Goal: Task Accomplishment & Management: Use online tool/utility

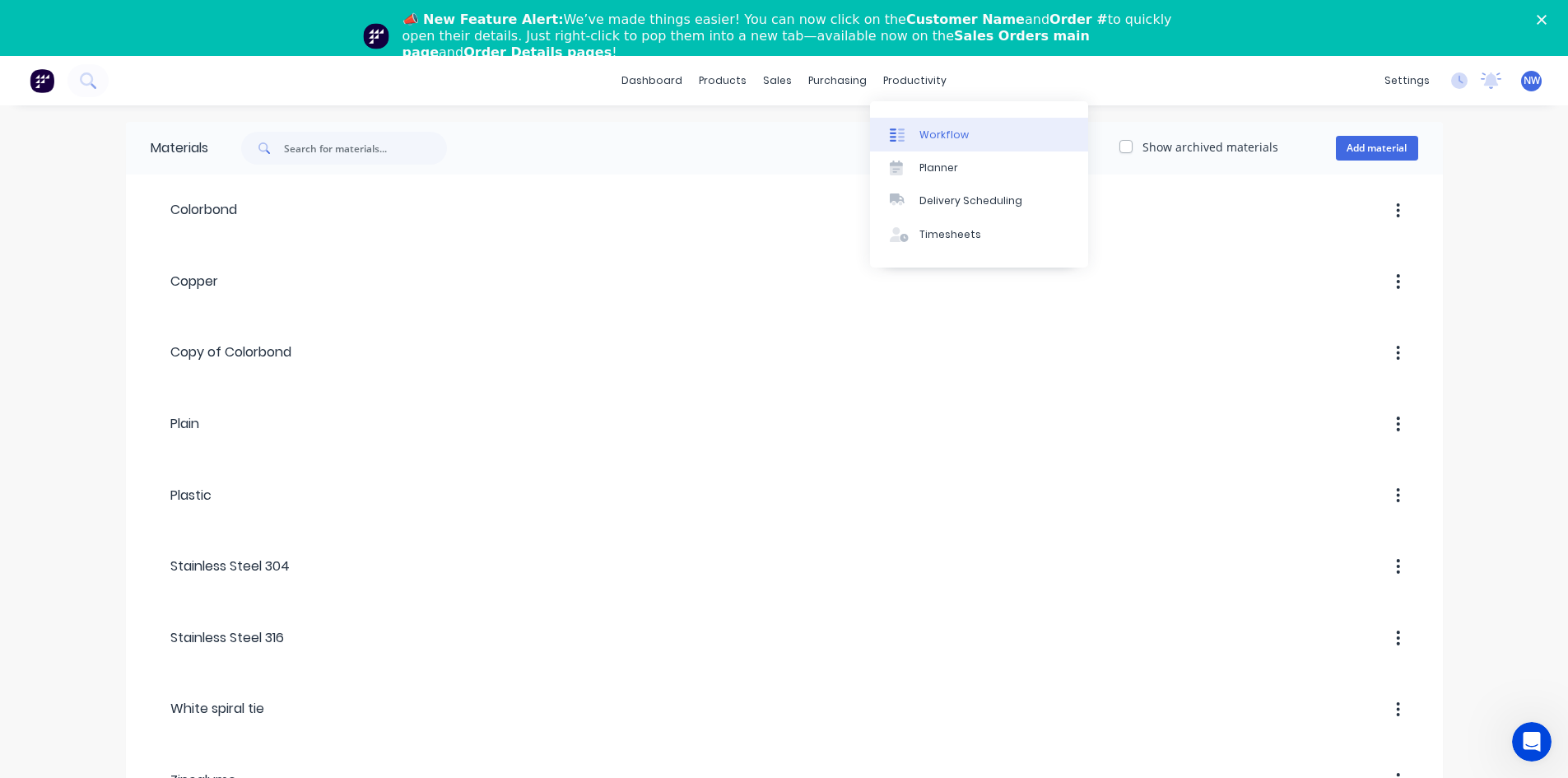
click at [917, 133] on link "Workflow" at bounding box center [979, 133] width 218 height 33
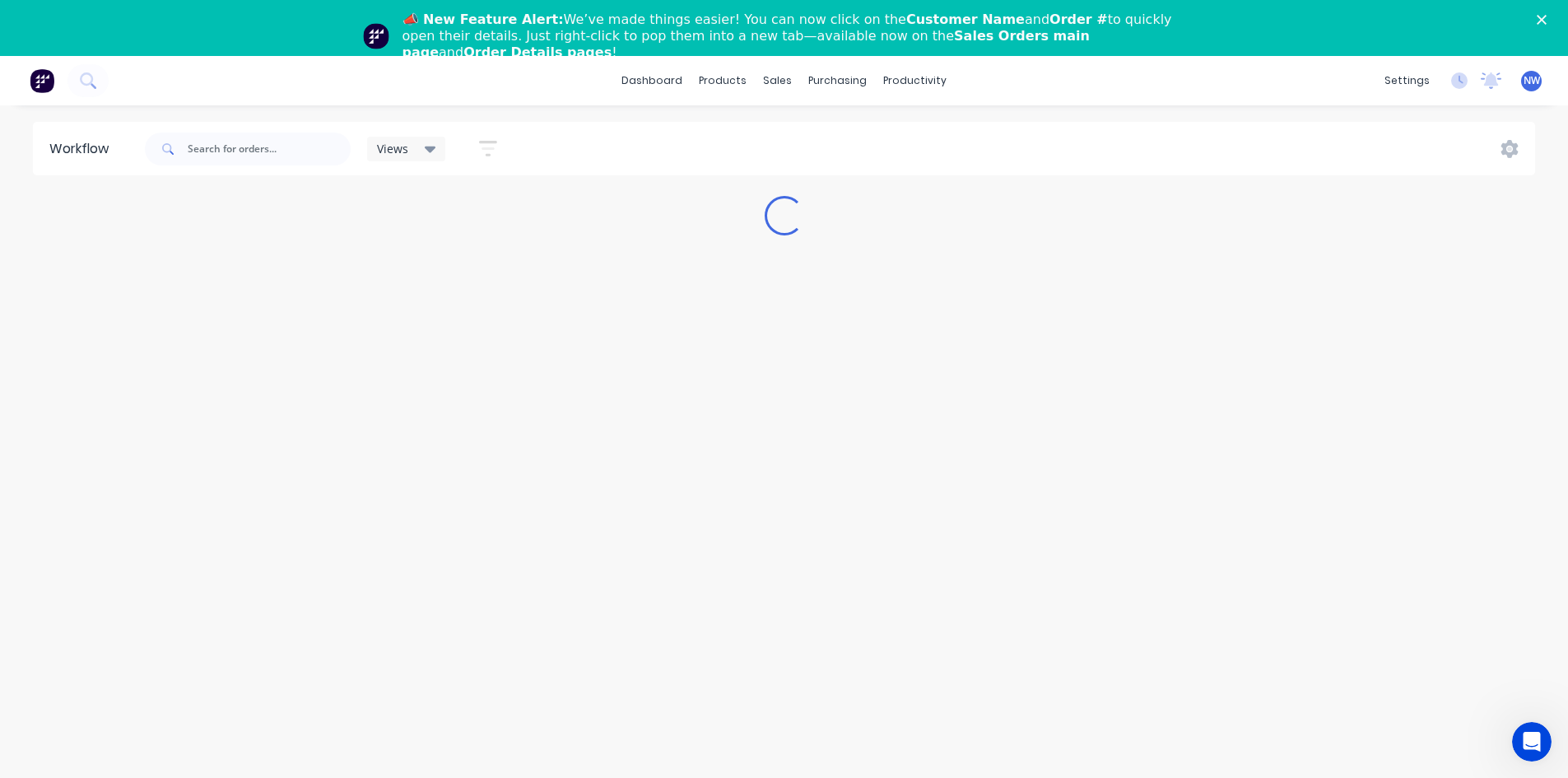
click at [1546, 18] on icon "Close" at bounding box center [1541, 20] width 10 height 10
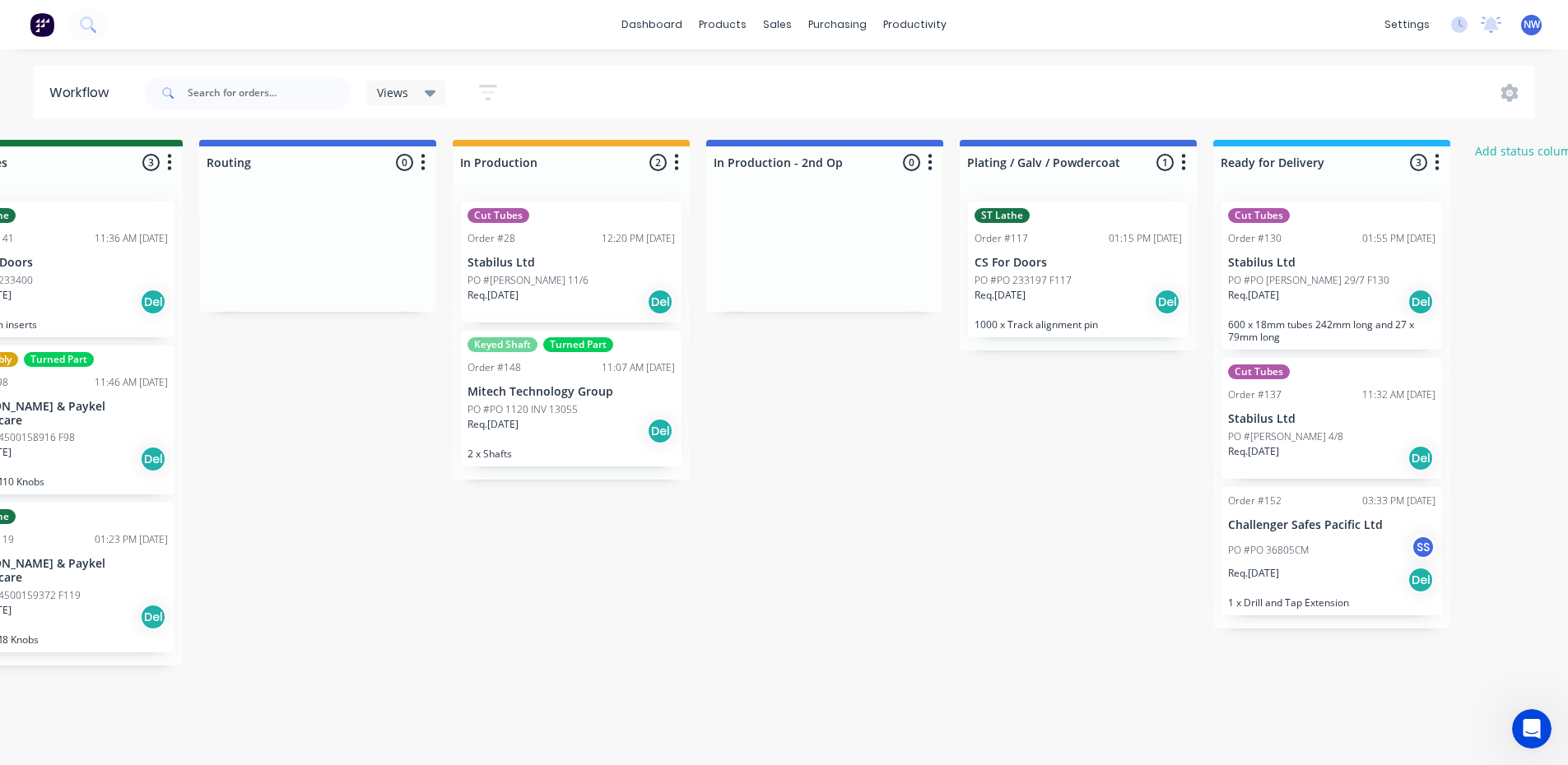
scroll to position [0, 2370]
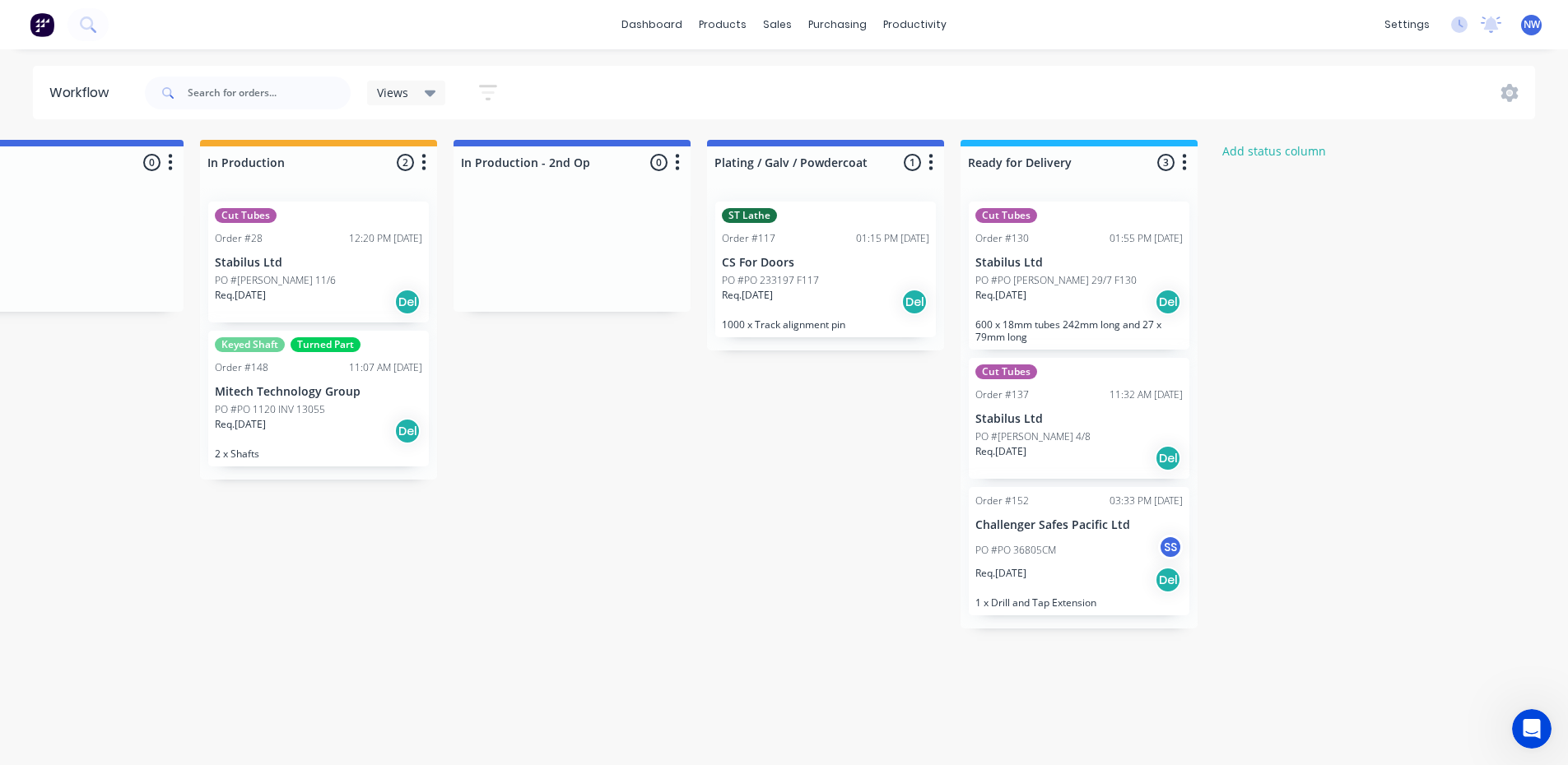
click at [1114, 549] on div "PO #PO 36805CM SS" at bounding box center [1078, 550] width 207 height 31
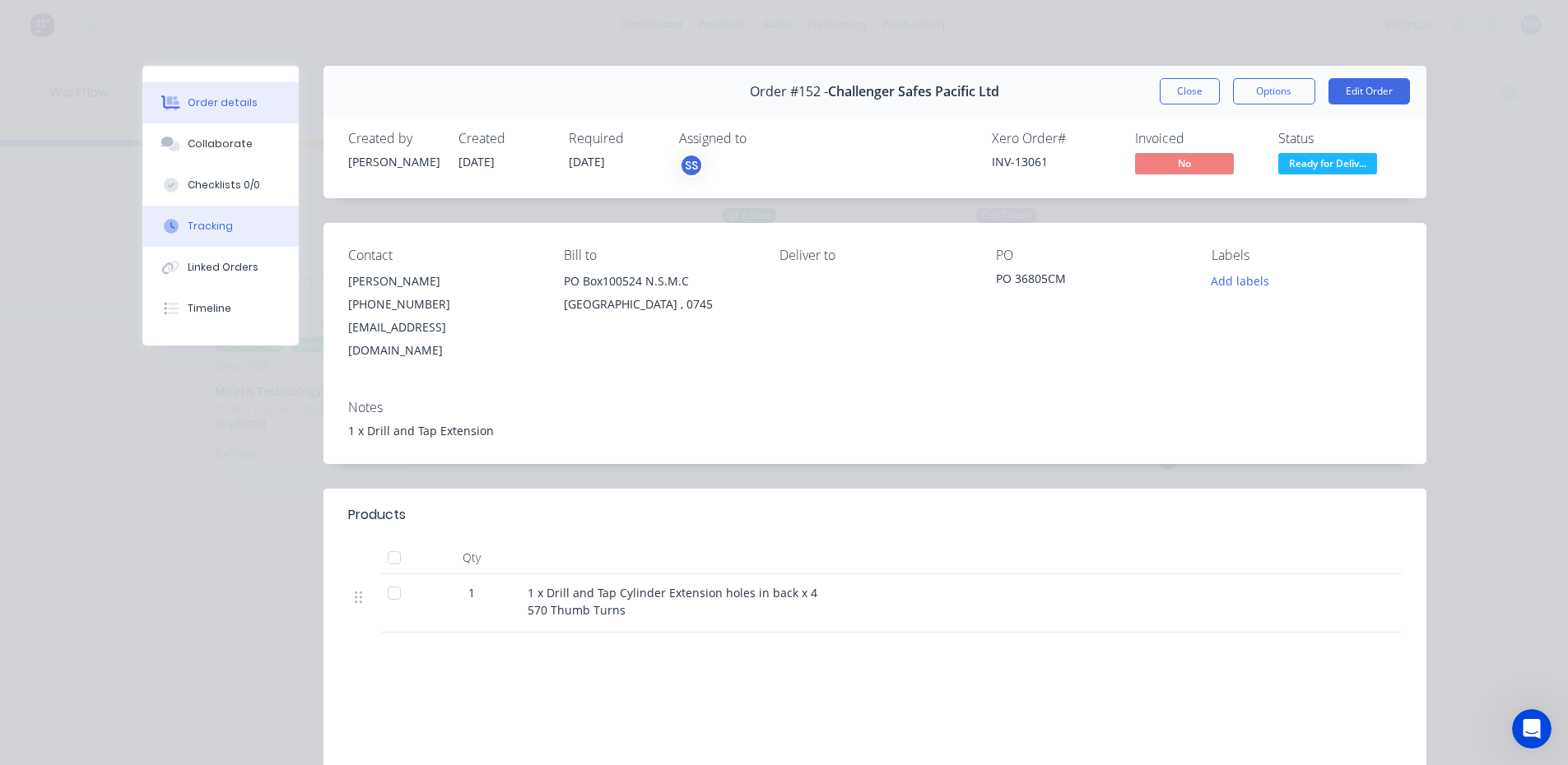
click at [206, 226] on div "Tracking" at bounding box center [211, 226] width 45 height 15
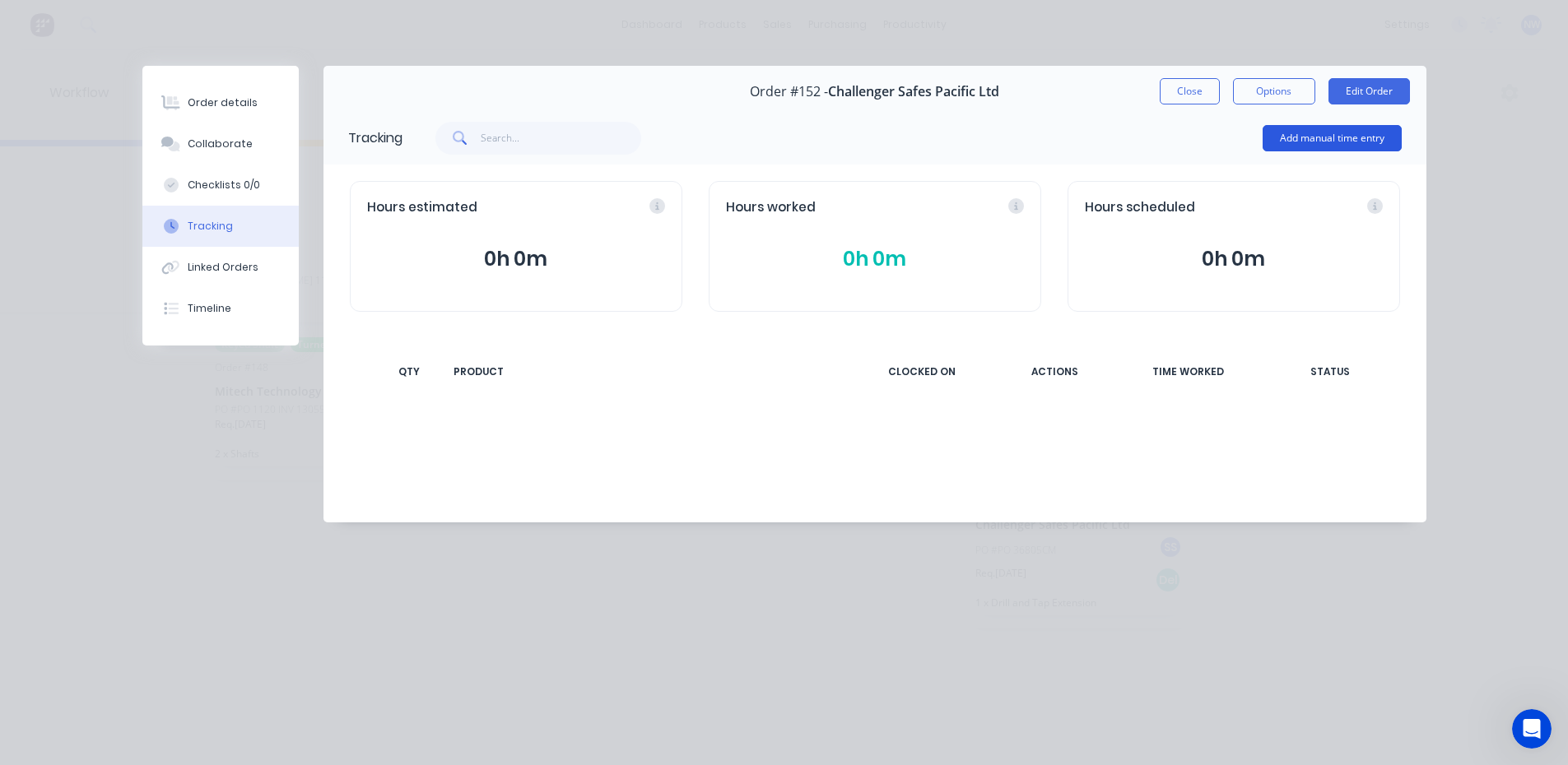
click at [1352, 137] on button "Add manual time entry" at bounding box center [1332, 138] width 139 height 26
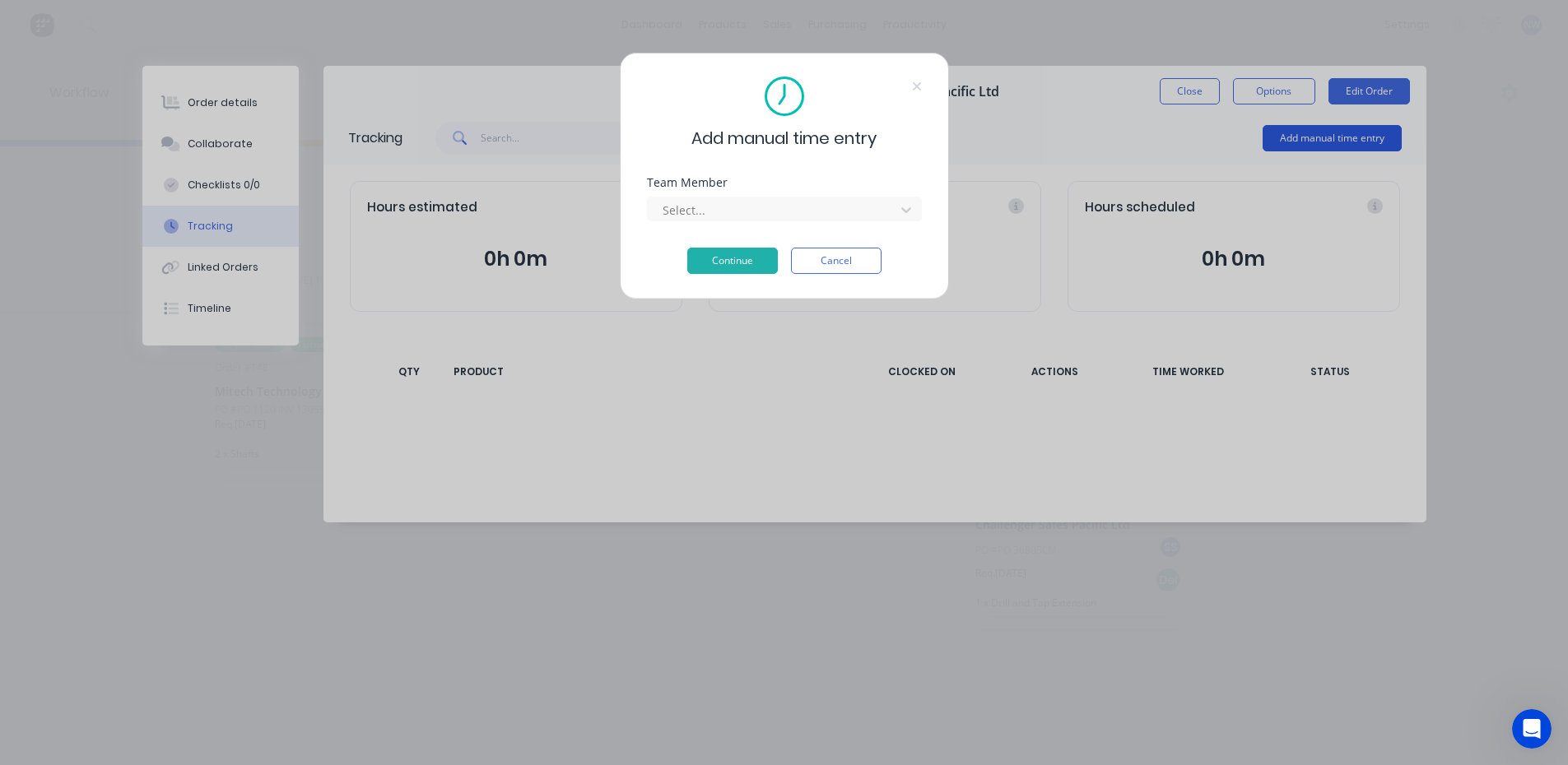
scroll to position [0, 2357]
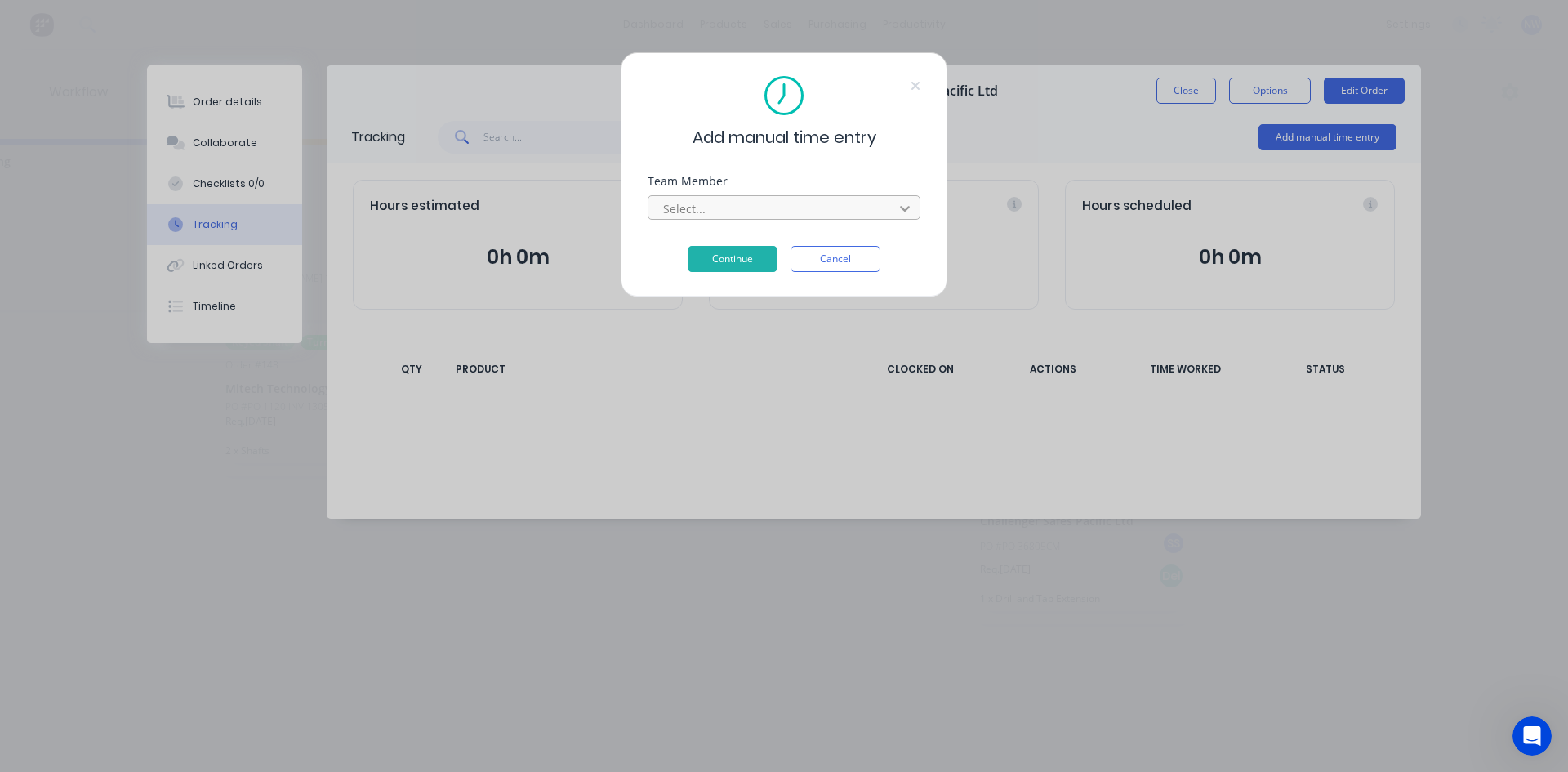
click at [908, 210] on icon at bounding box center [905, 208] width 17 height 17
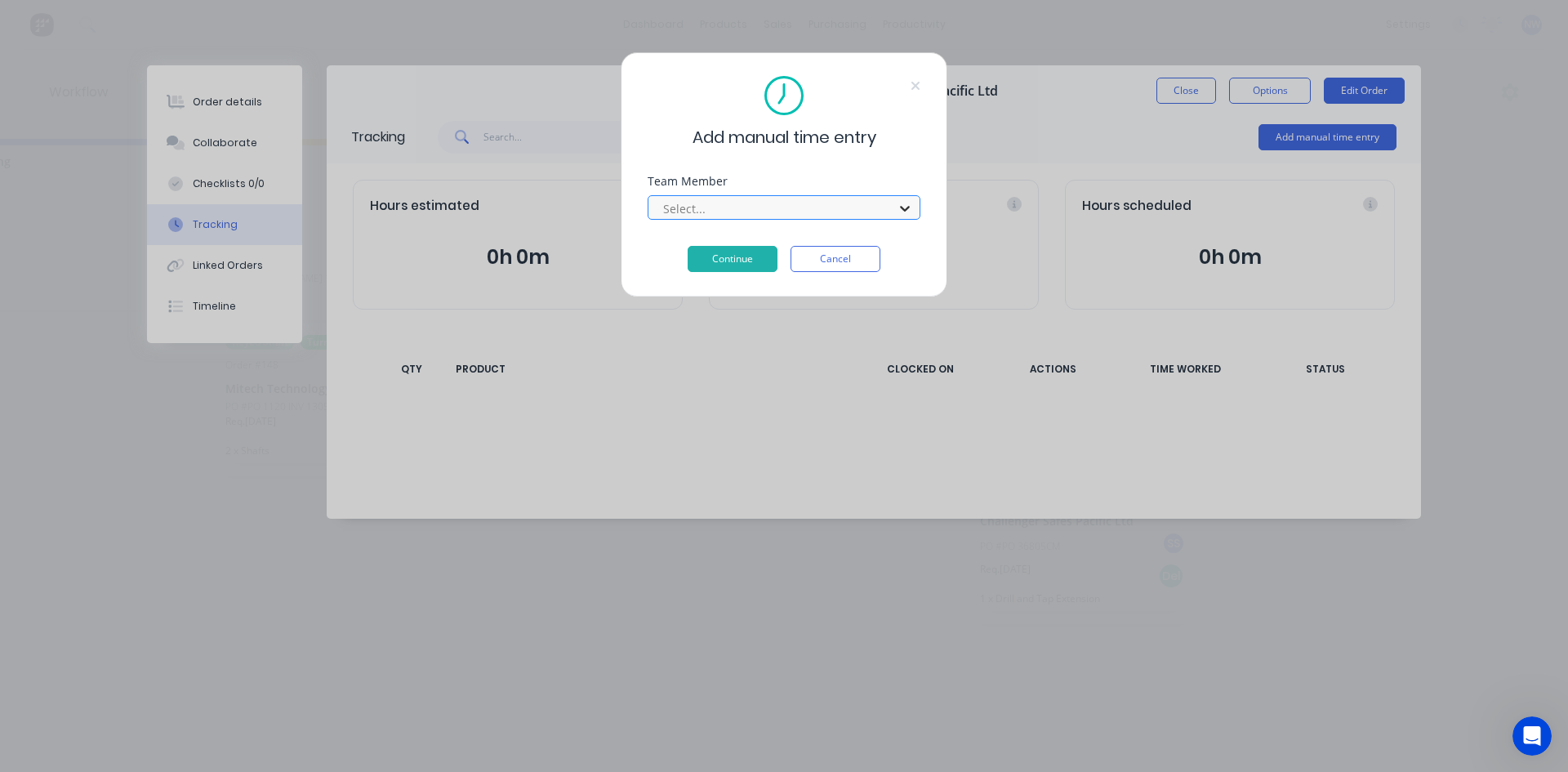
click at [908, 210] on icon at bounding box center [905, 208] width 17 height 17
click at [908, 210] on icon at bounding box center [905, 208] width 17 height 17
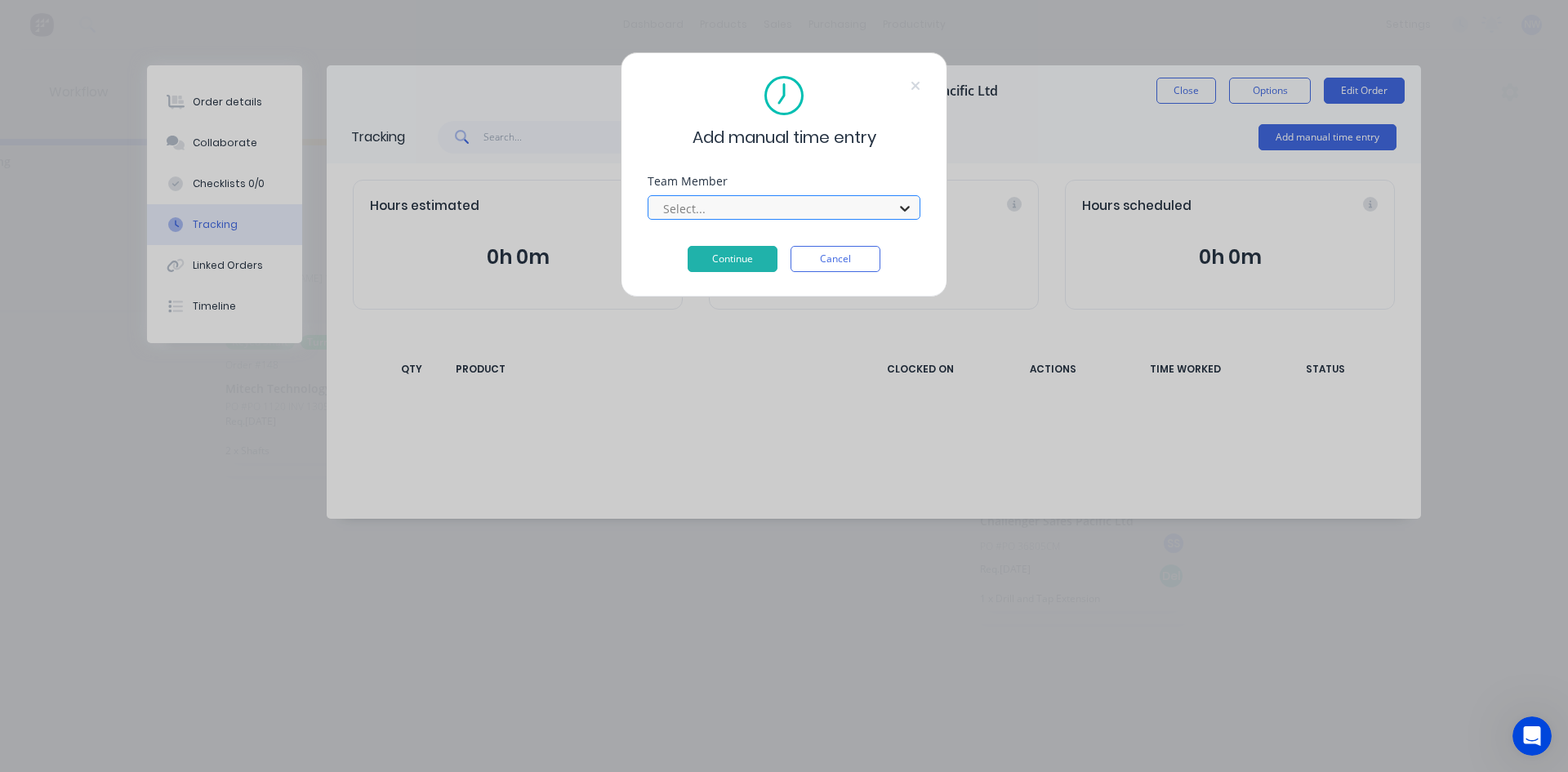
click at [907, 210] on icon at bounding box center [905, 208] width 10 height 6
click at [854, 265] on button "Cancel" at bounding box center [836, 258] width 90 height 26
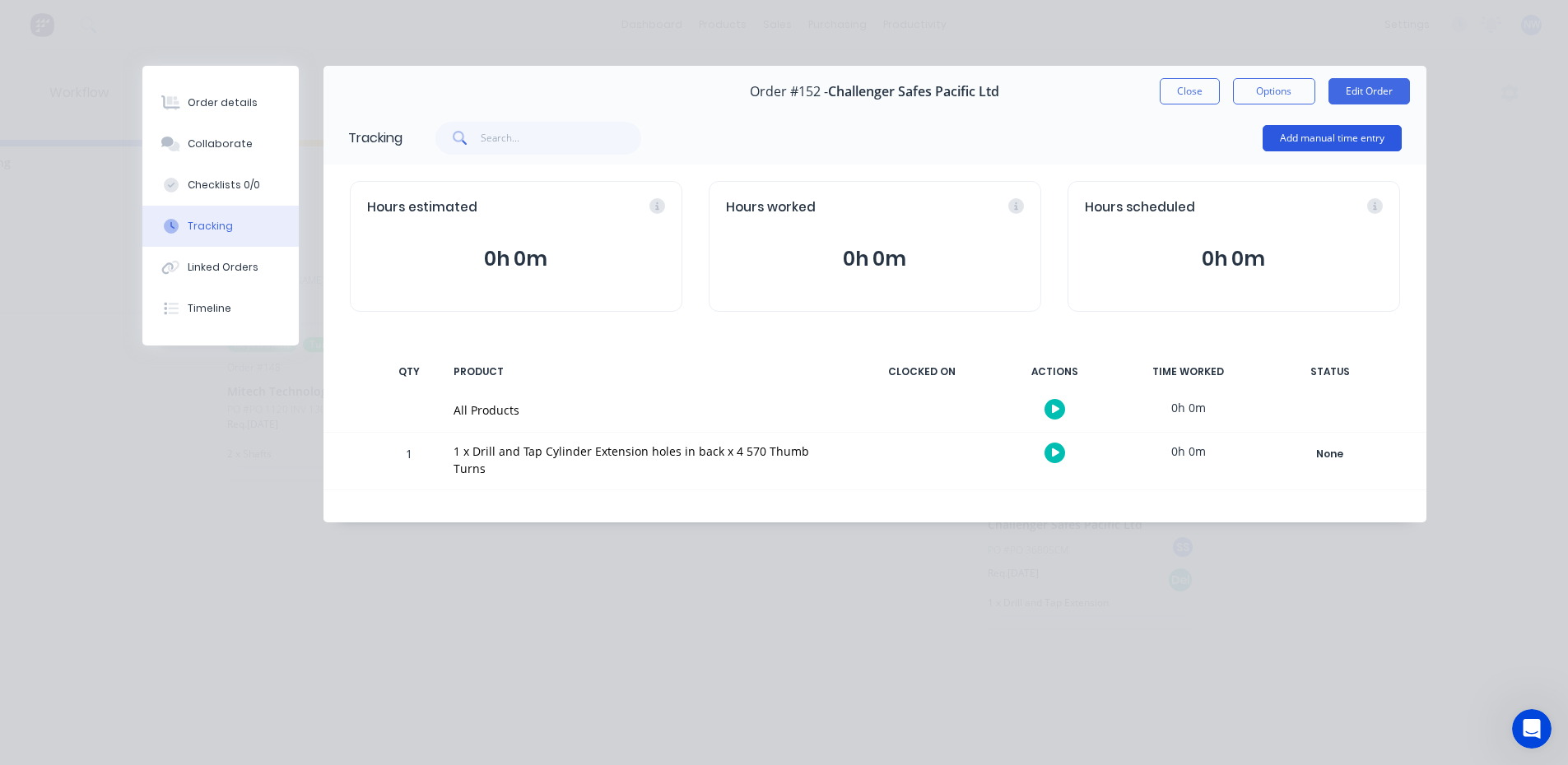
click at [1328, 138] on button "Add manual time entry" at bounding box center [1332, 138] width 139 height 26
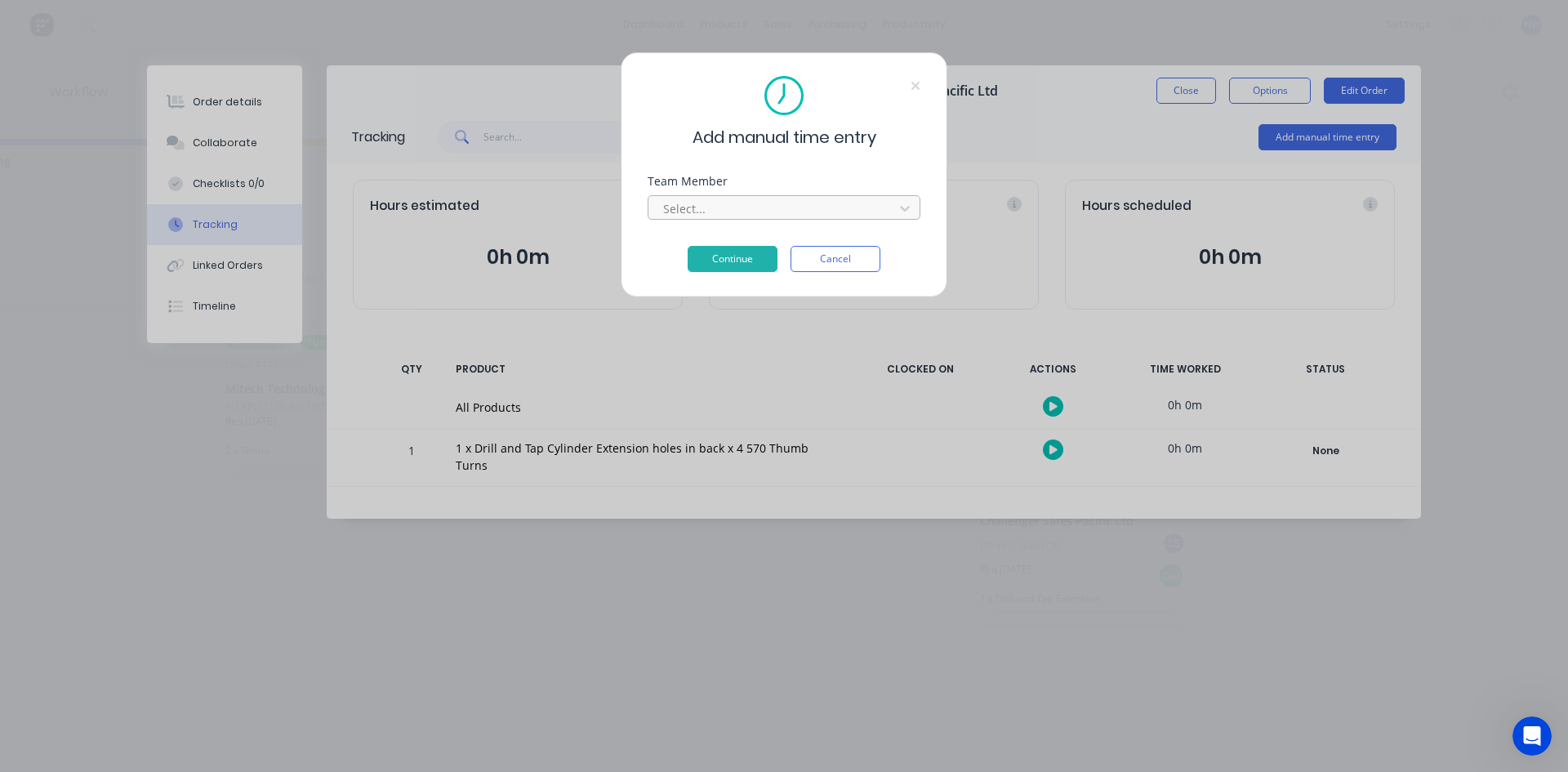
click at [884, 207] on div at bounding box center [774, 208] width 224 height 21
click at [892, 207] on div "Select..." at bounding box center [784, 207] width 273 height 24
click at [908, 207] on icon at bounding box center [905, 208] width 17 height 17
click at [908, 208] on icon at bounding box center [905, 208] width 17 height 17
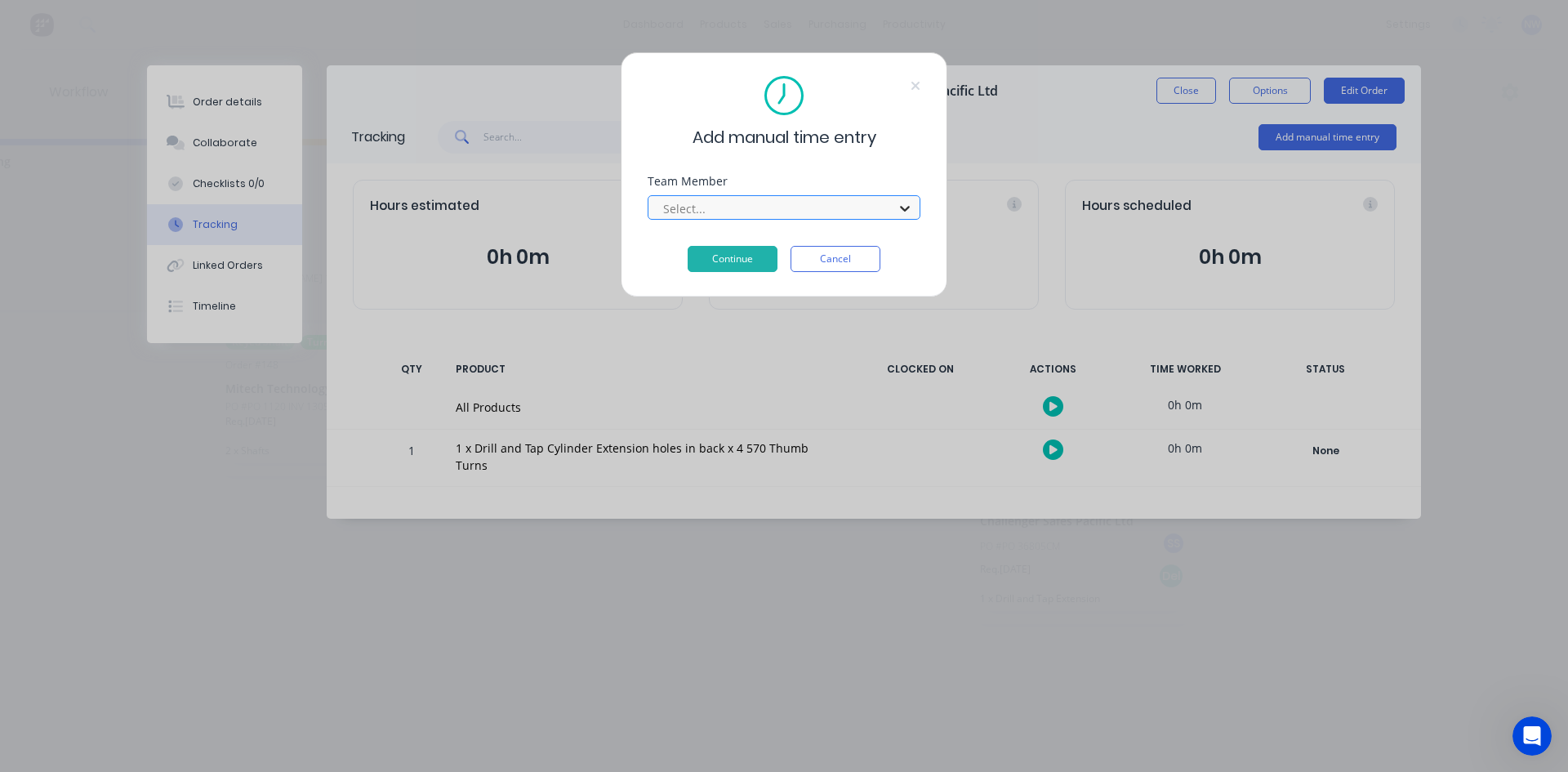
click at [907, 209] on icon at bounding box center [905, 208] width 10 height 6
click at [844, 256] on button "Cancel" at bounding box center [836, 258] width 90 height 26
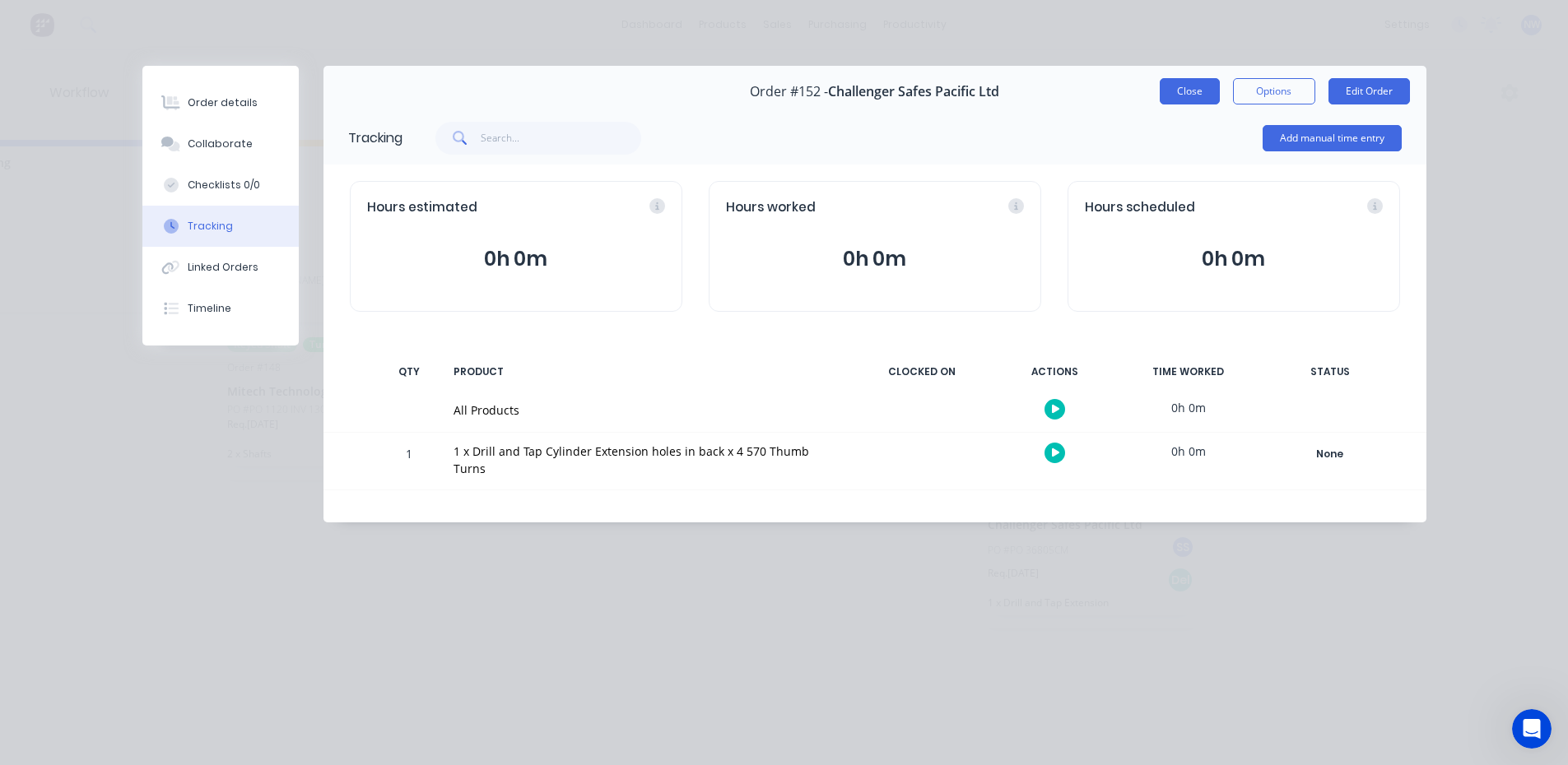
click at [1190, 92] on button "Close" at bounding box center [1190, 91] width 60 height 26
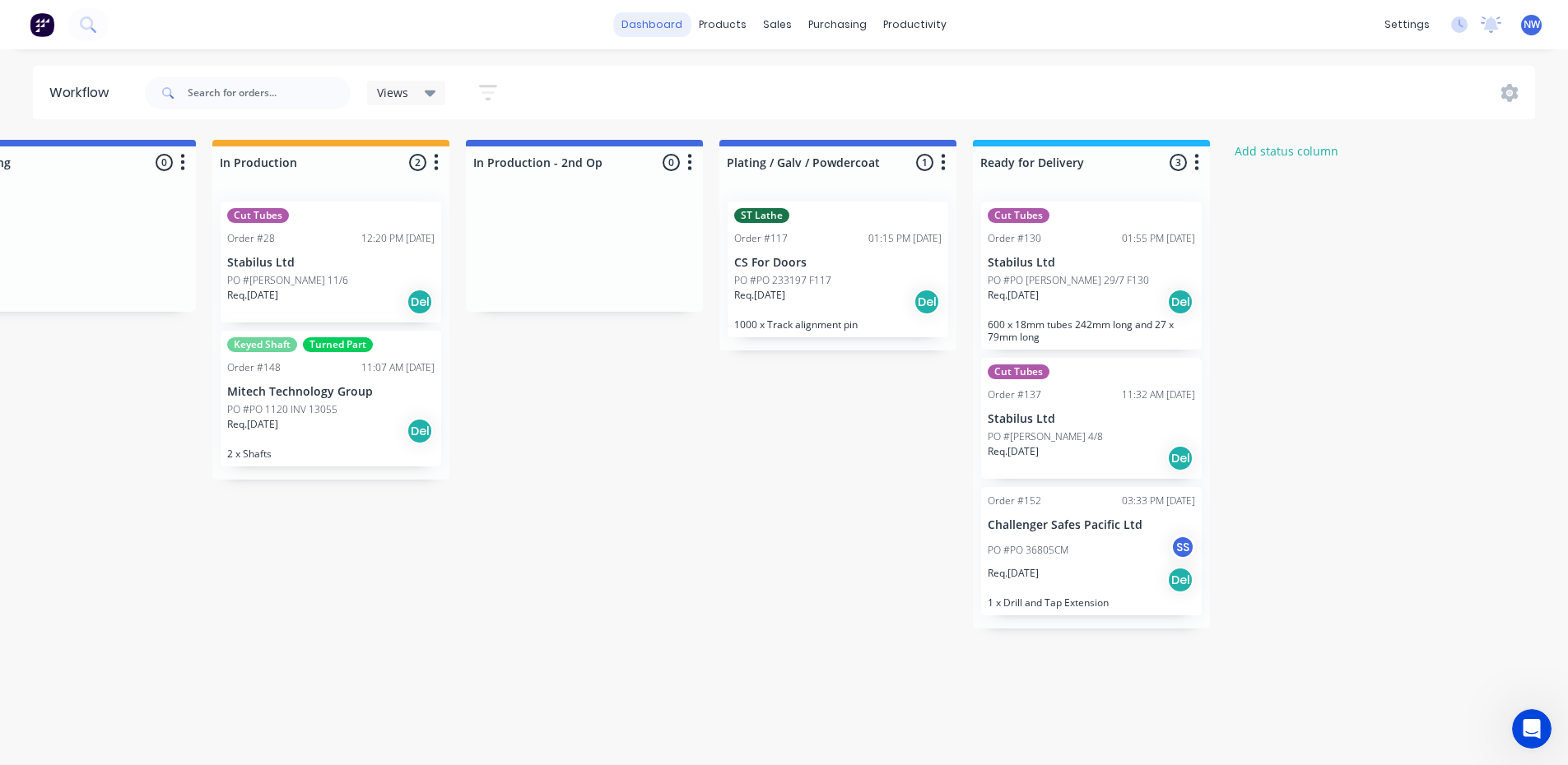
click at [666, 24] on link "dashboard" at bounding box center [652, 24] width 77 height 24
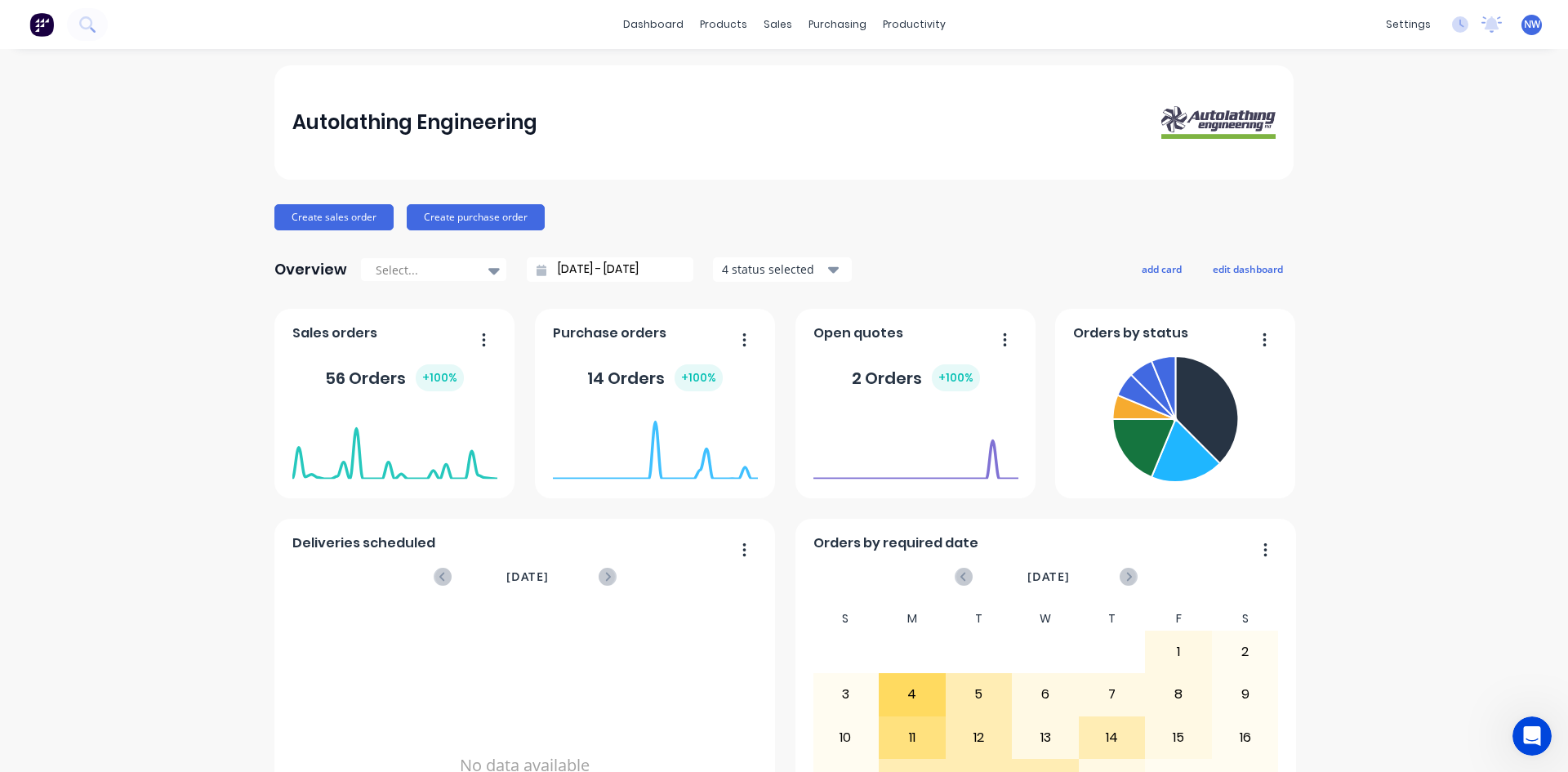
click at [1525, 27] on span "NW" at bounding box center [1532, 25] width 17 height 15
click at [1384, 204] on div "Sign out" at bounding box center [1395, 205] width 44 height 15
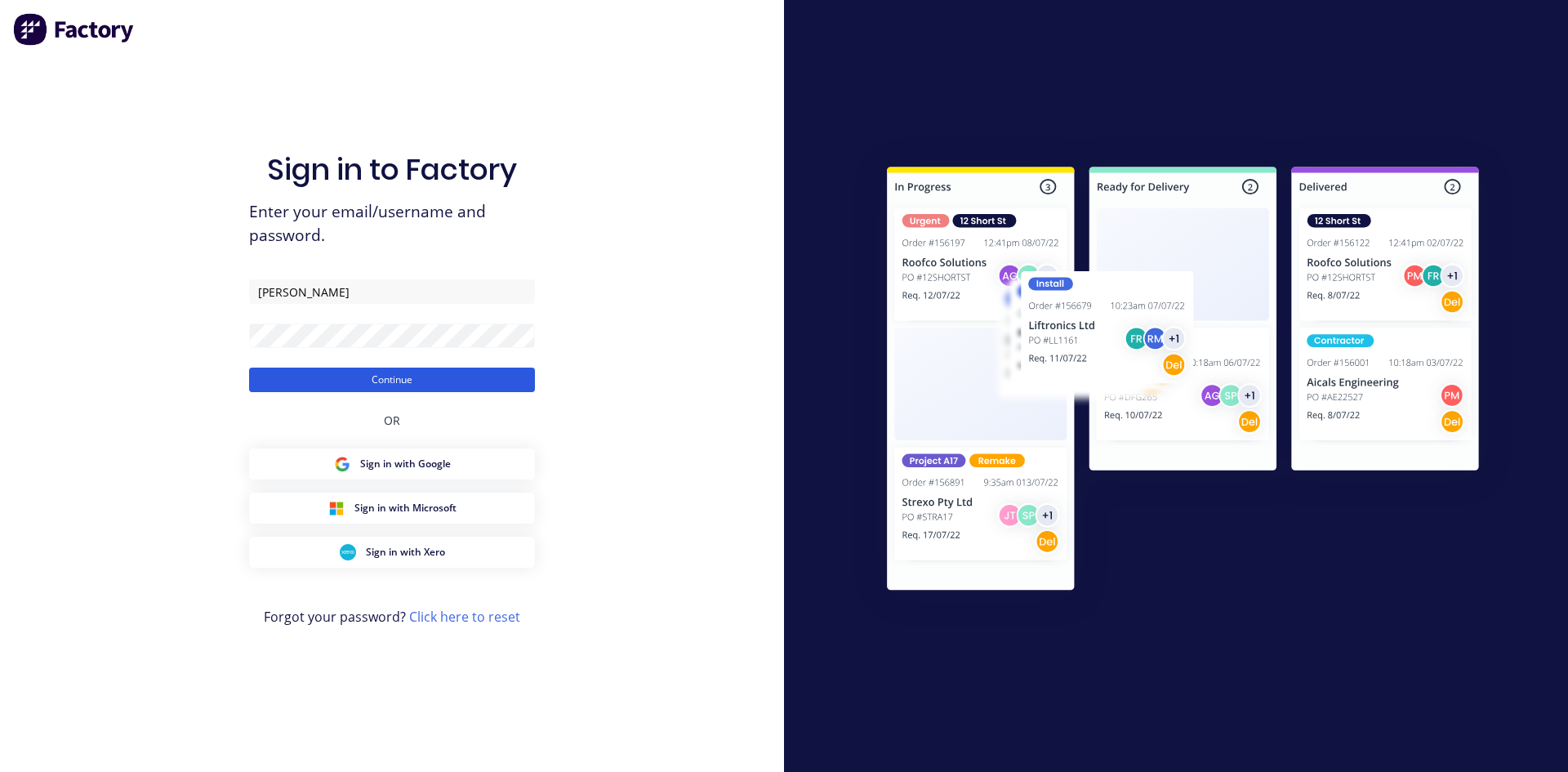
click at [386, 377] on button "Continue" at bounding box center [391, 379] width 286 height 24
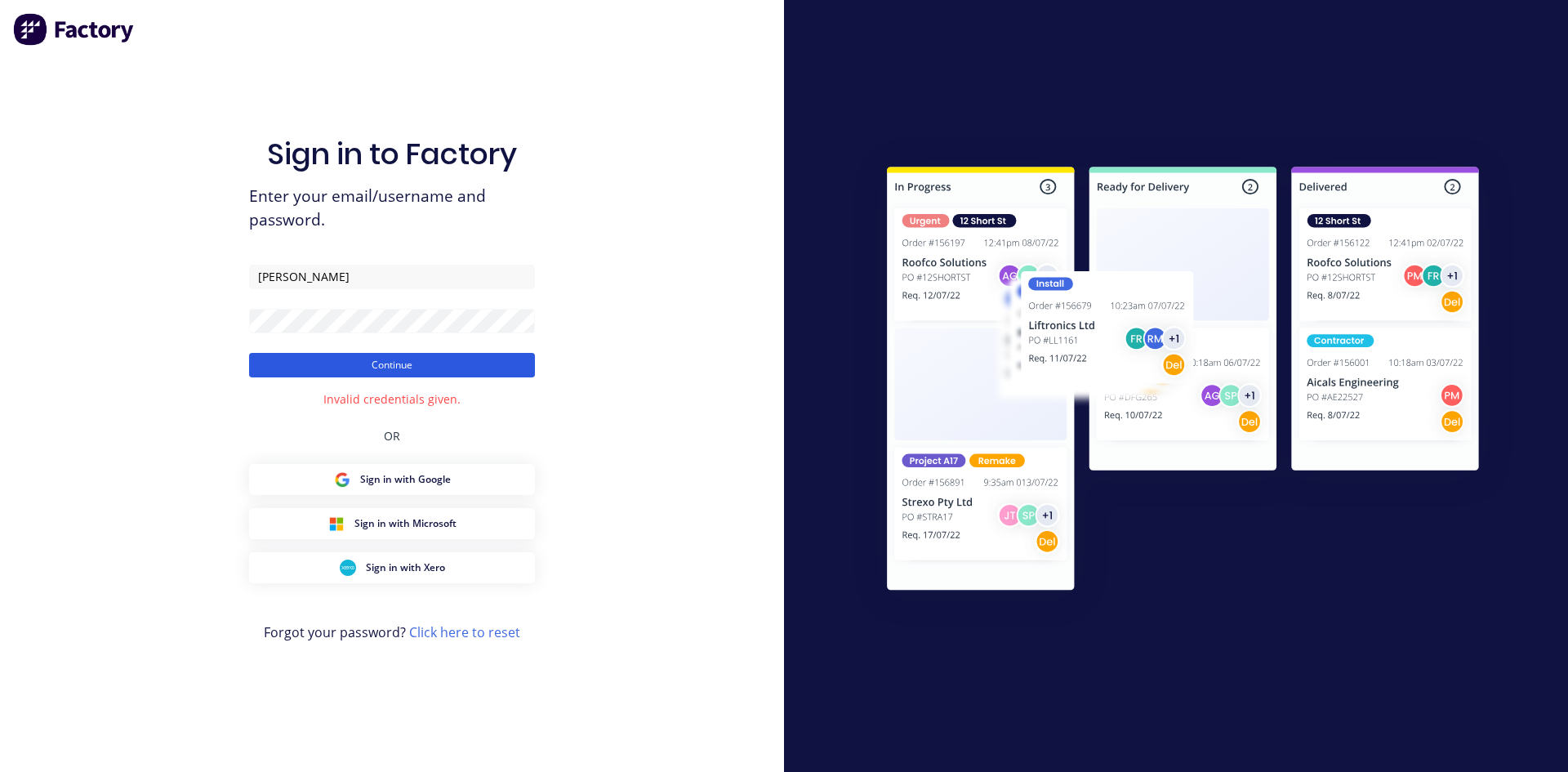
click at [434, 361] on button "Continue" at bounding box center [391, 365] width 286 height 24
drag, startPoint x: 327, startPoint y: 281, endPoint x: 236, endPoint y: 281, distance: 91.0
click at [236, 281] on div "Sign in to Factory Enter your email/username and password. [PERSON_NAME] Contin…" at bounding box center [392, 386] width 784 height 772
type input "[EMAIL_ADDRESS][DOMAIN_NAME]"
click at [475, 364] on button "Continue" at bounding box center [391, 365] width 286 height 24
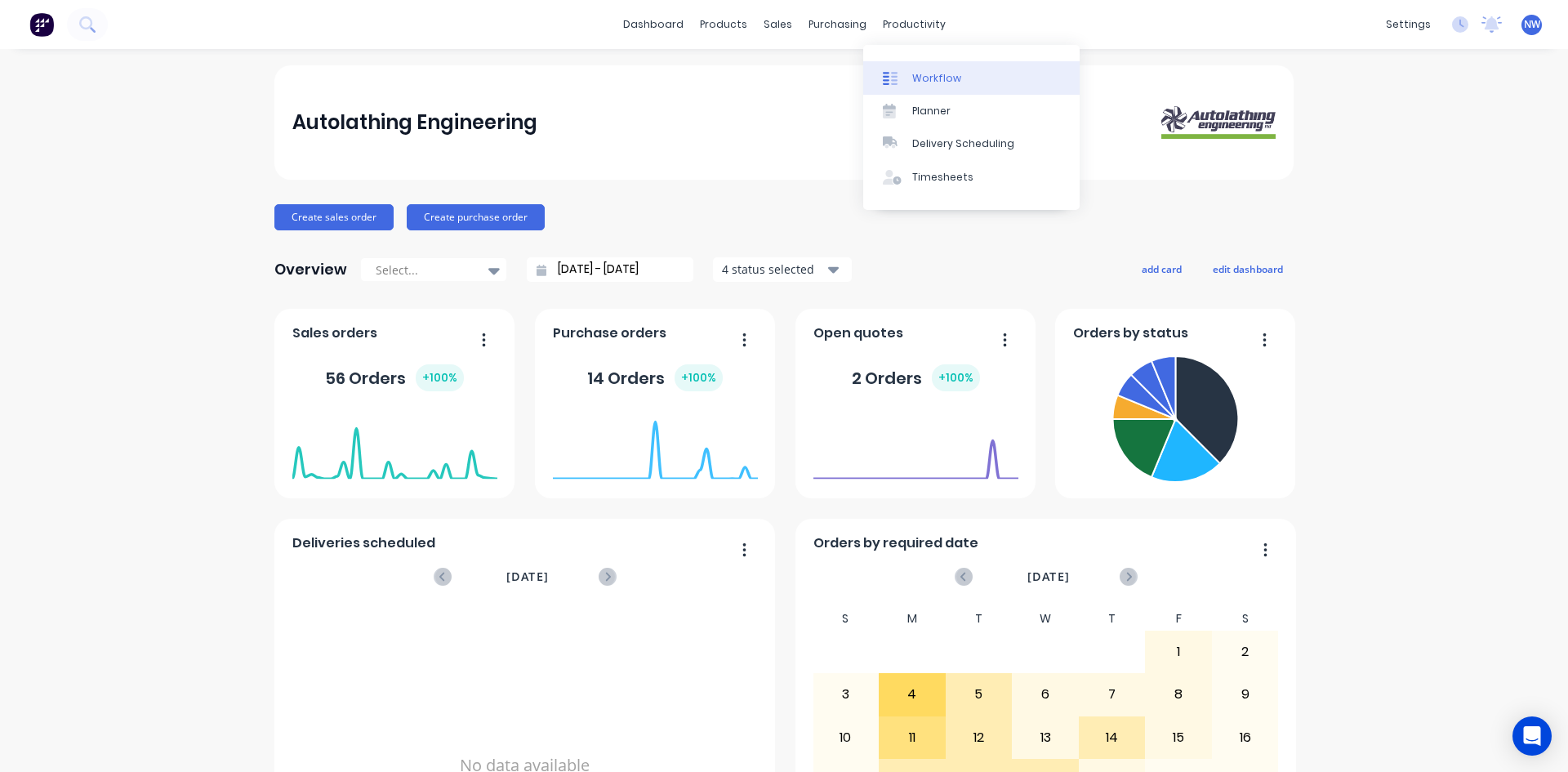
click at [938, 74] on div "Workflow" at bounding box center [937, 78] width 49 height 15
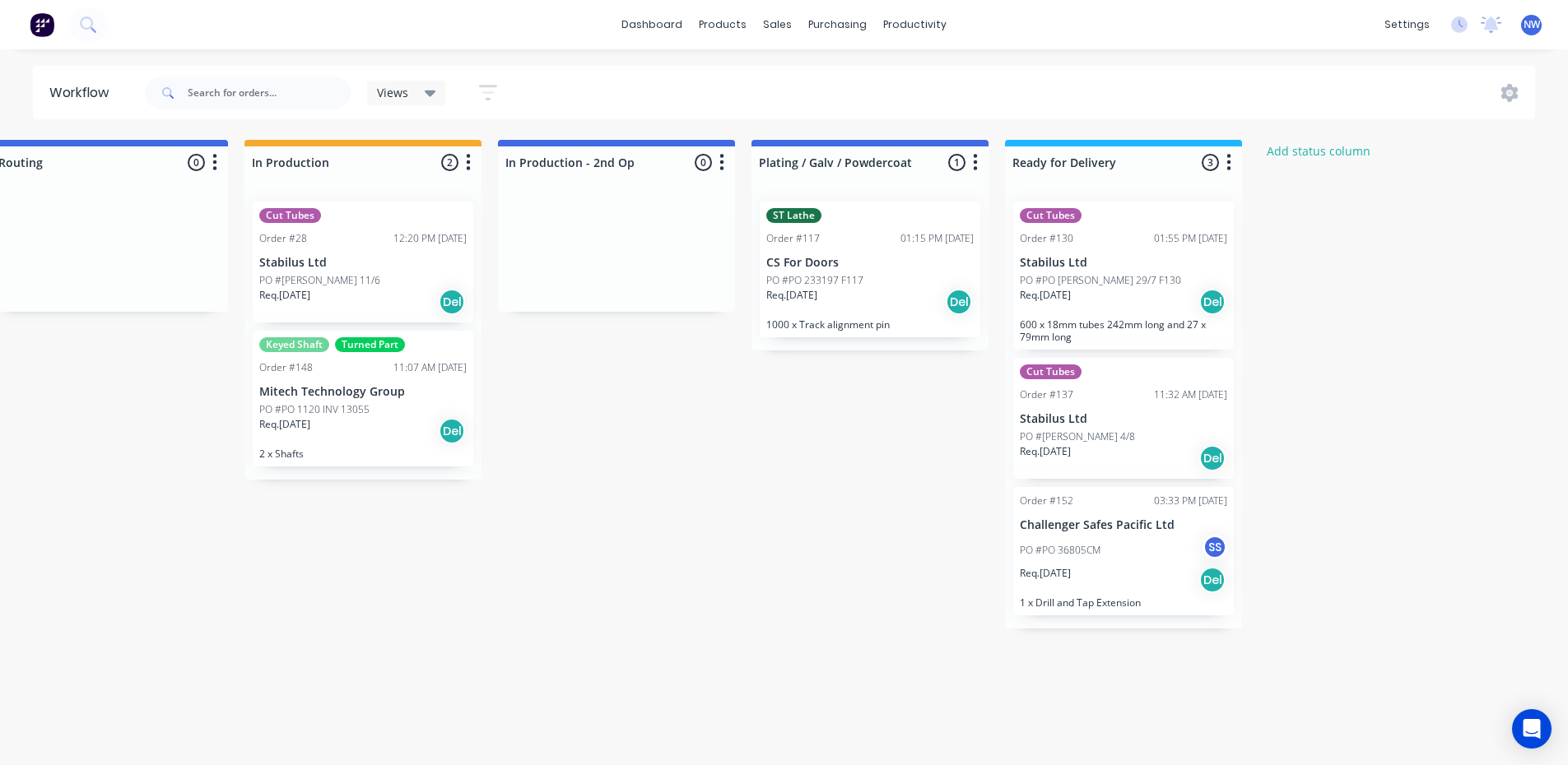
scroll to position [0, 2353]
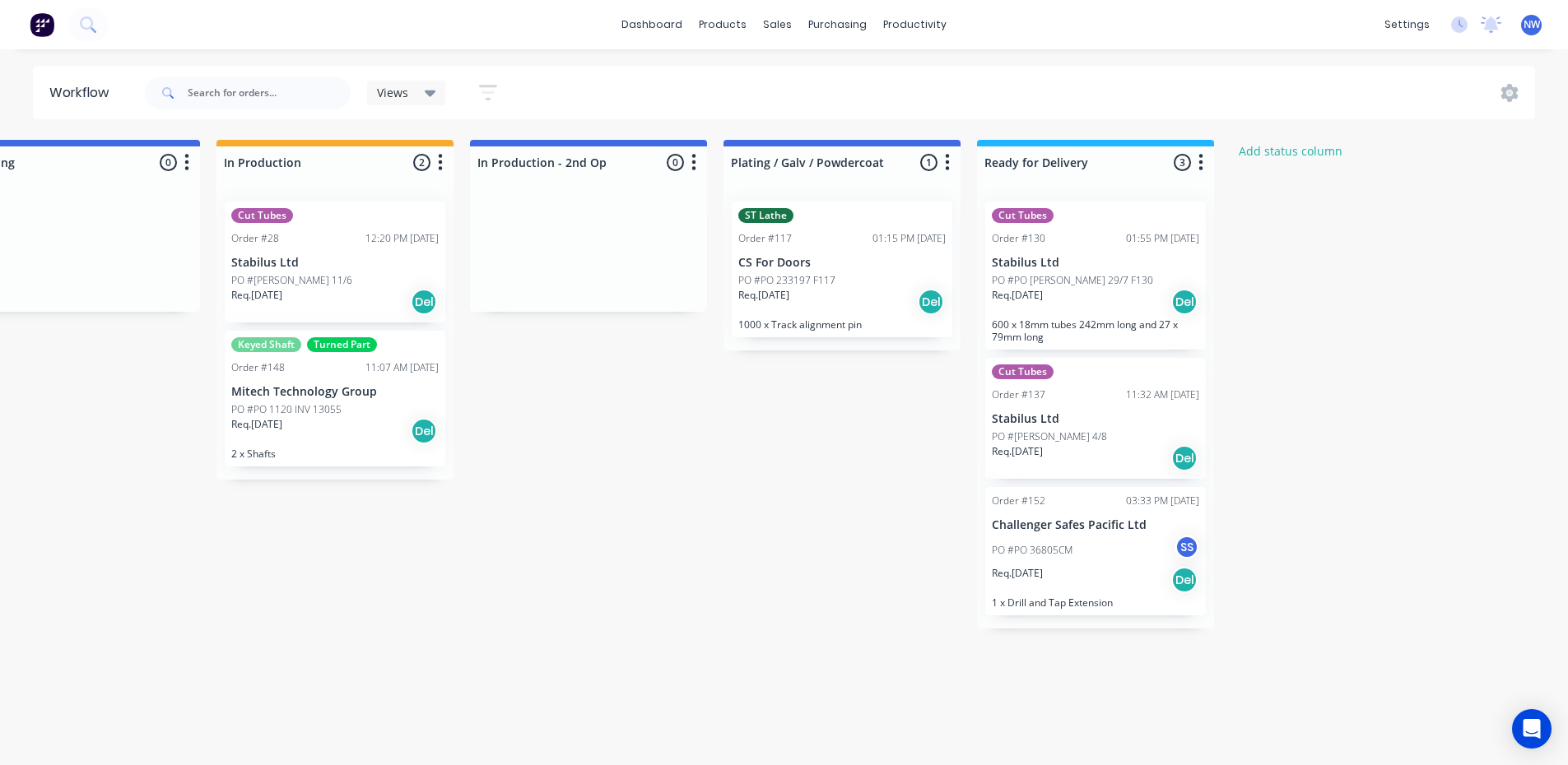
click at [1123, 557] on div "PO #PO 36805CM SS" at bounding box center [1095, 550] width 207 height 31
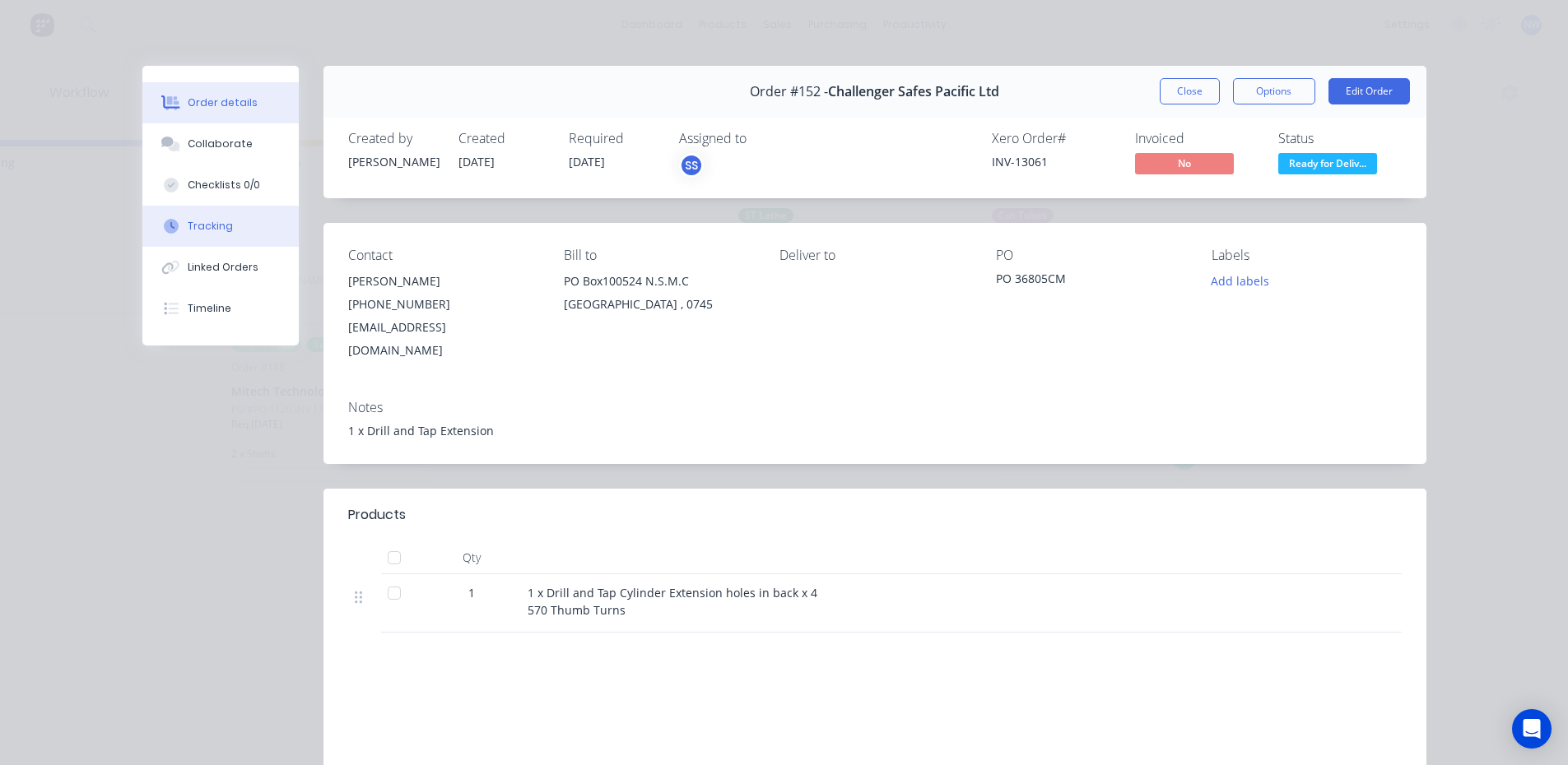
click at [216, 229] on div "Tracking" at bounding box center [211, 226] width 45 height 15
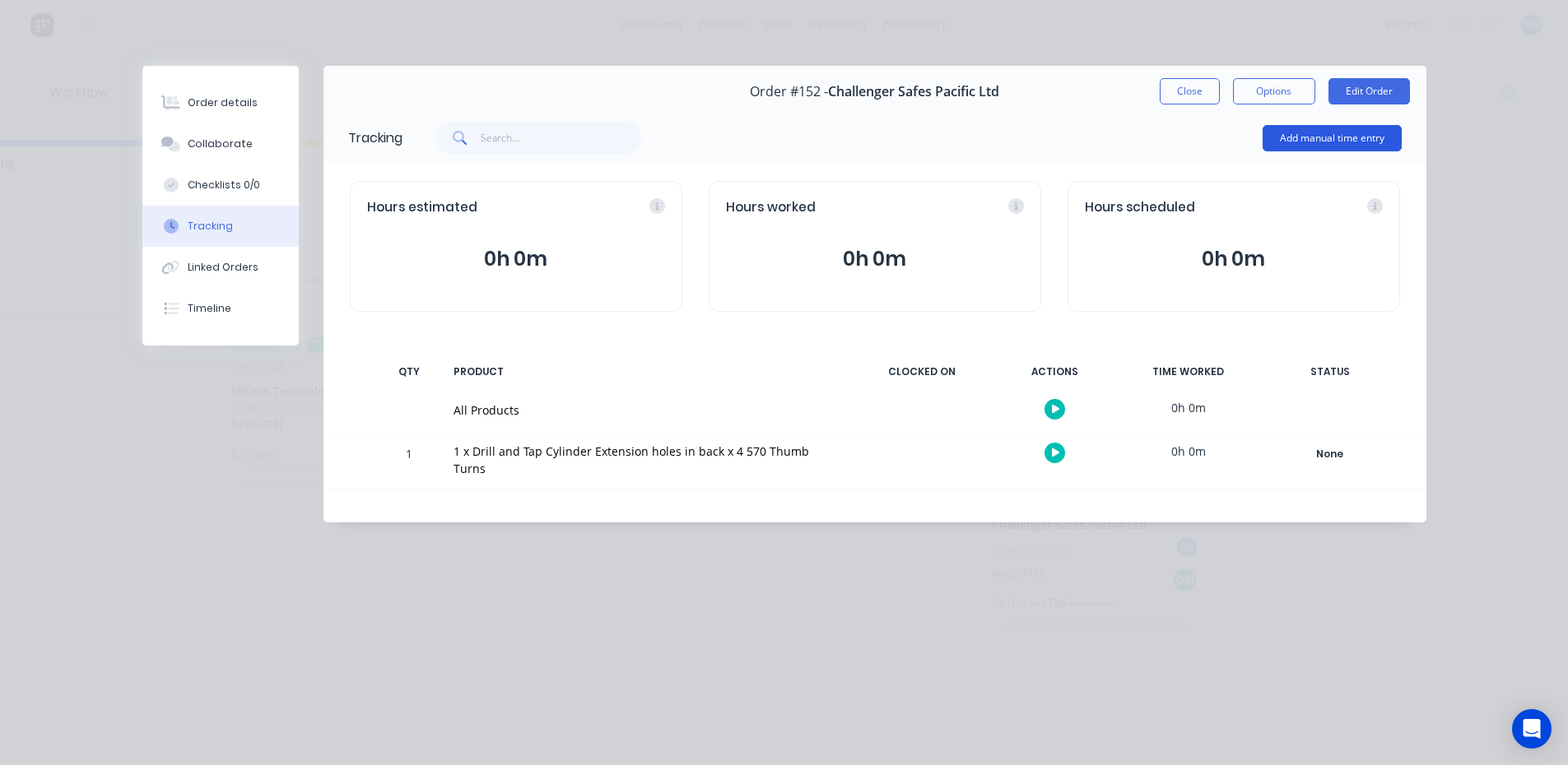
click at [1347, 137] on button "Add manual time entry" at bounding box center [1332, 138] width 139 height 26
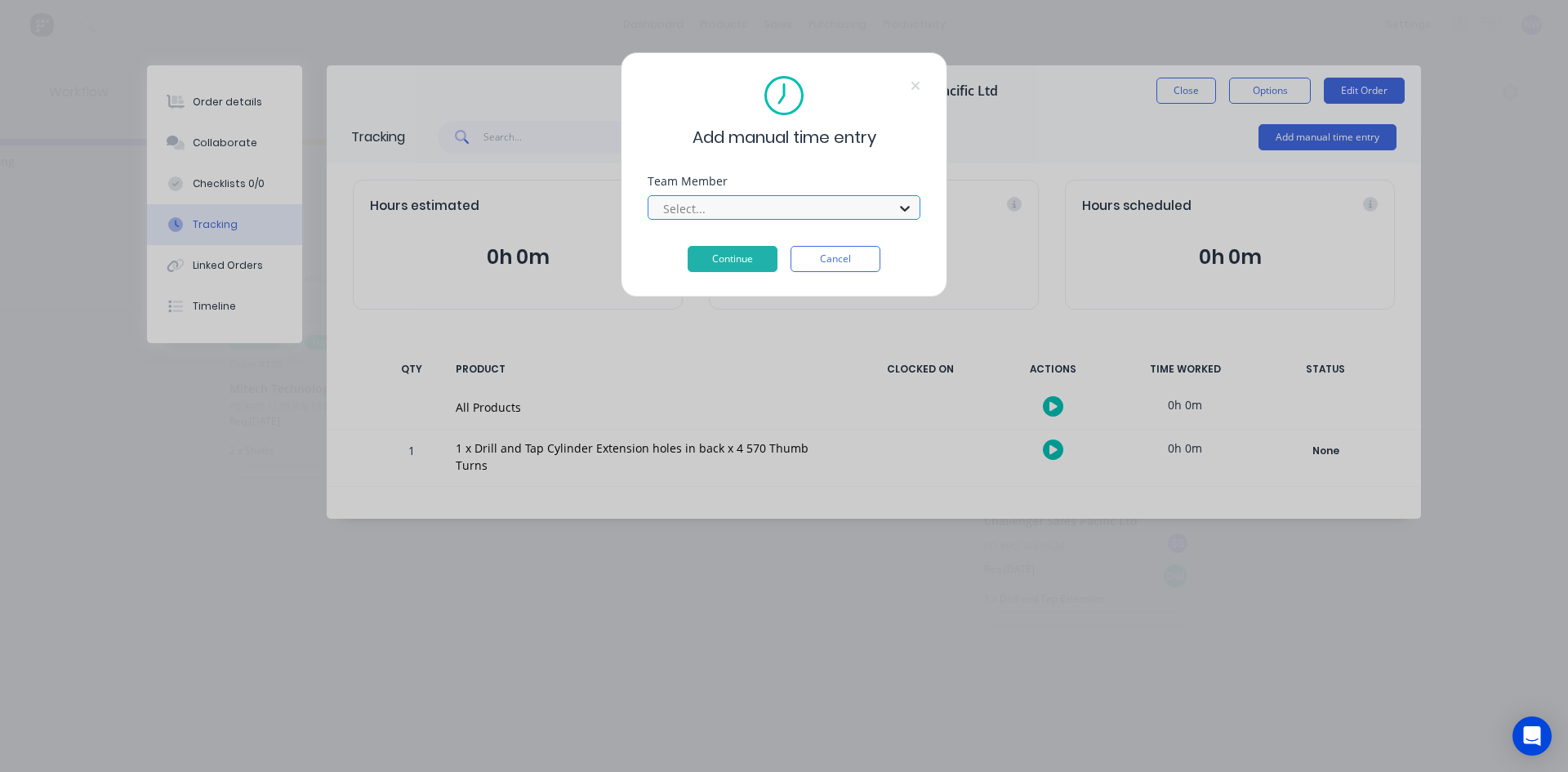
click at [900, 209] on icon at bounding box center [905, 208] width 17 height 17
click at [900, 207] on icon at bounding box center [905, 208] width 17 height 17
click at [903, 208] on icon at bounding box center [905, 208] width 10 height 6
click at [851, 265] on button "Cancel" at bounding box center [836, 258] width 90 height 26
